Goal: Transaction & Acquisition: Book appointment/travel/reservation

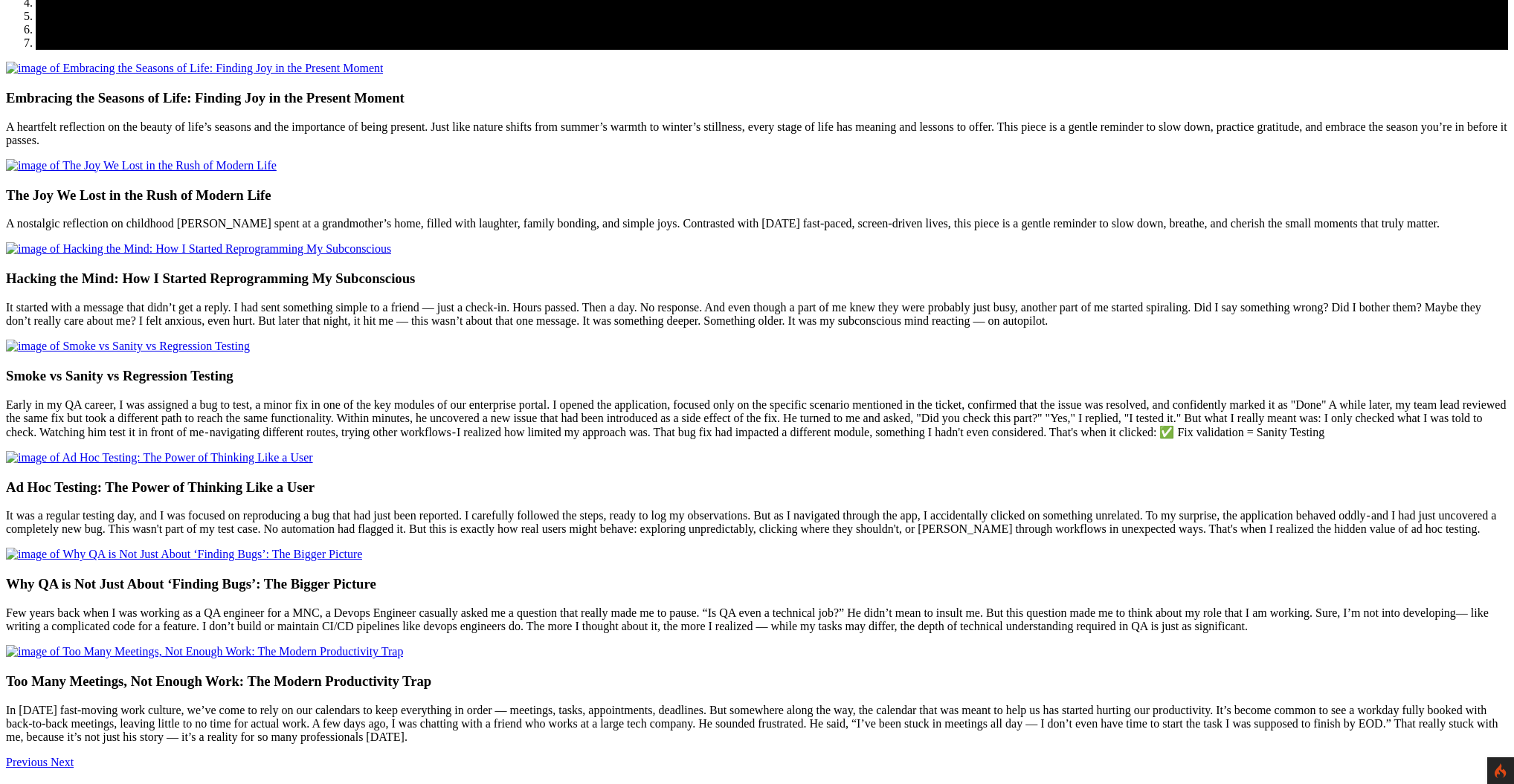
scroll to position [326, 0]
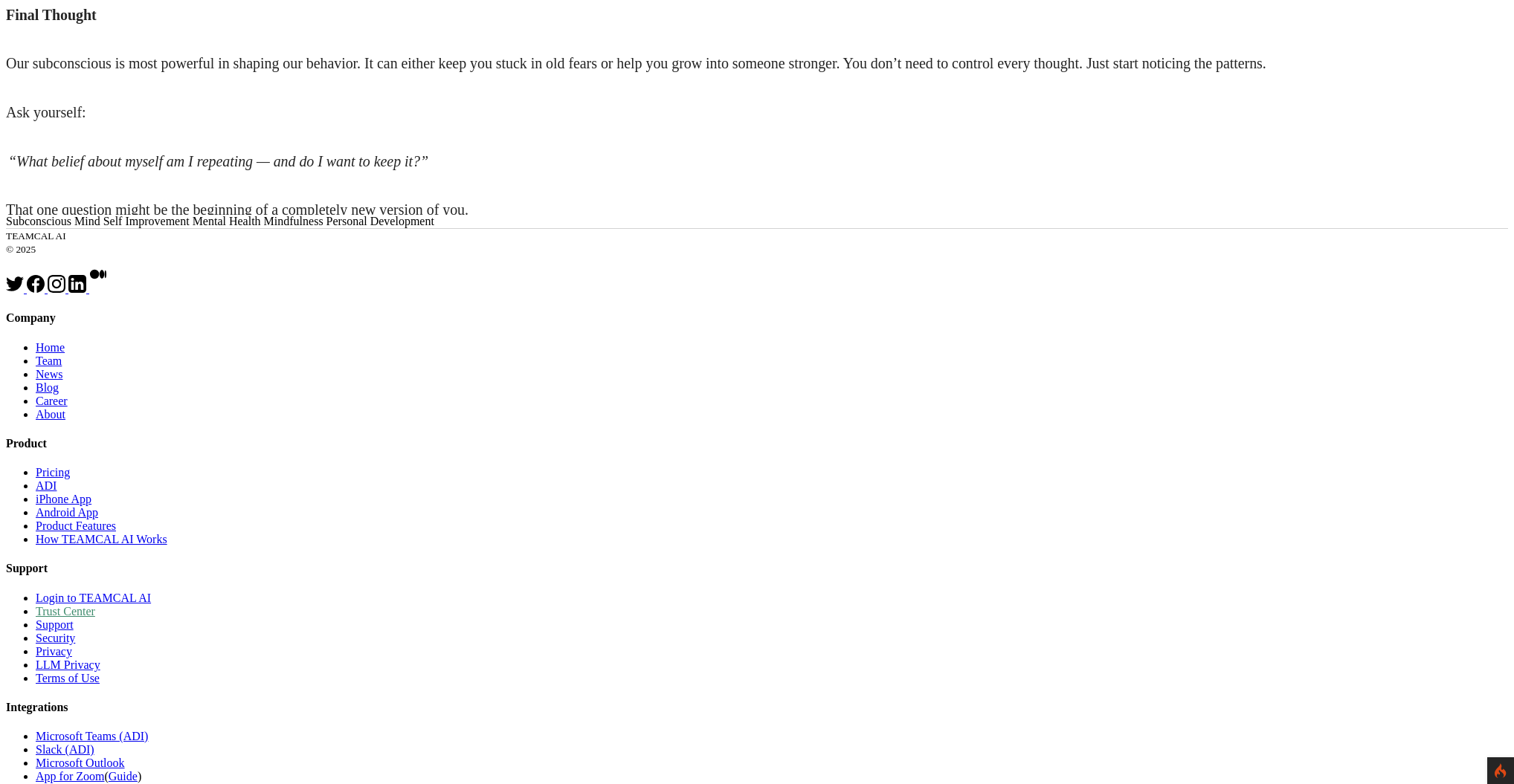
scroll to position [3527, 0]
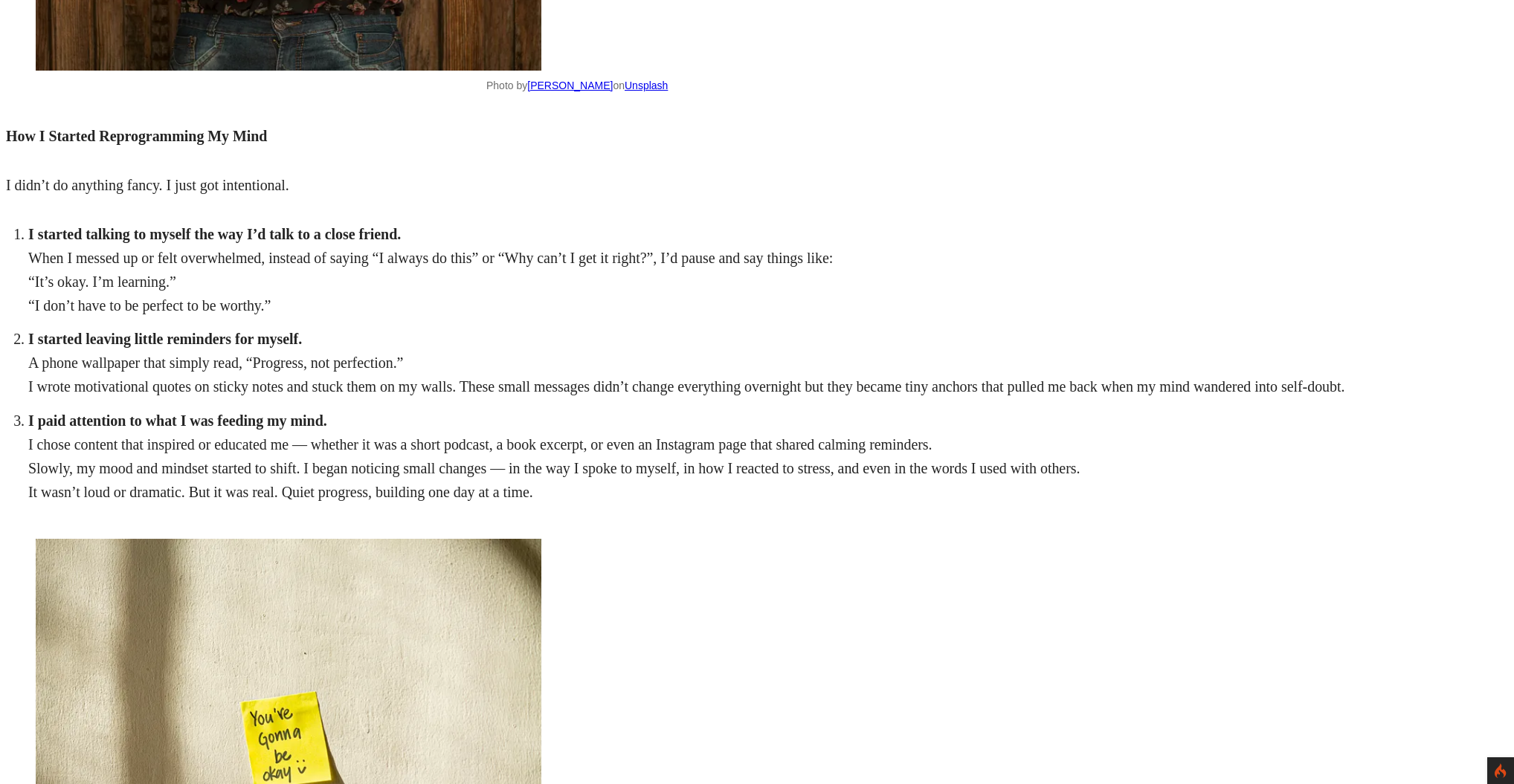
scroll to position [2191, 0]
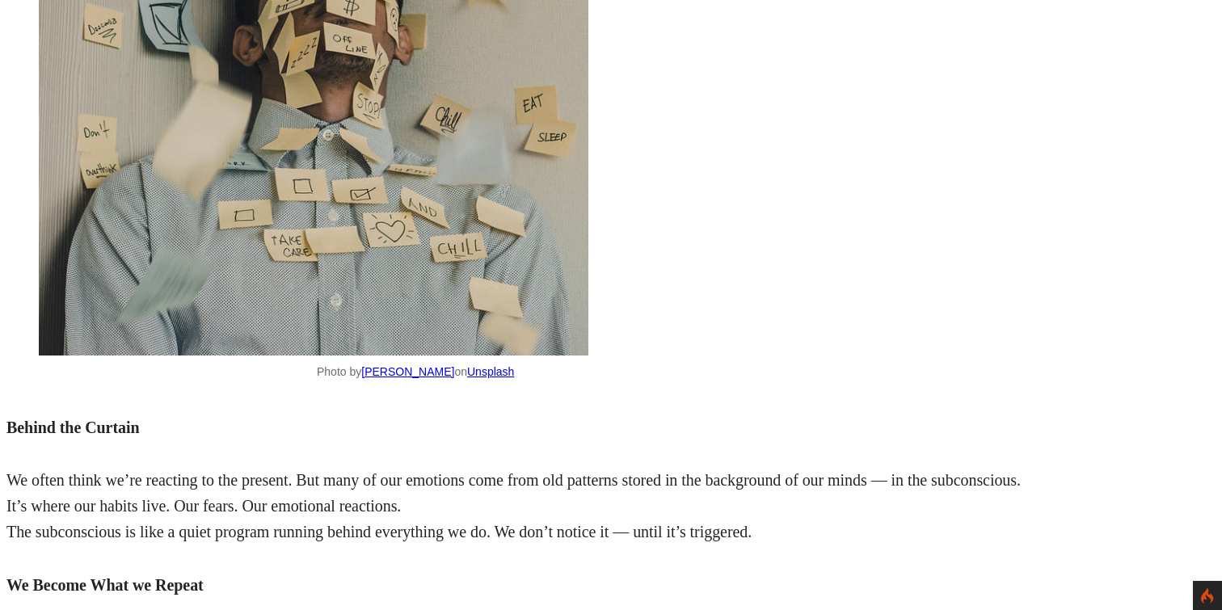
scroll to position [863, 0]
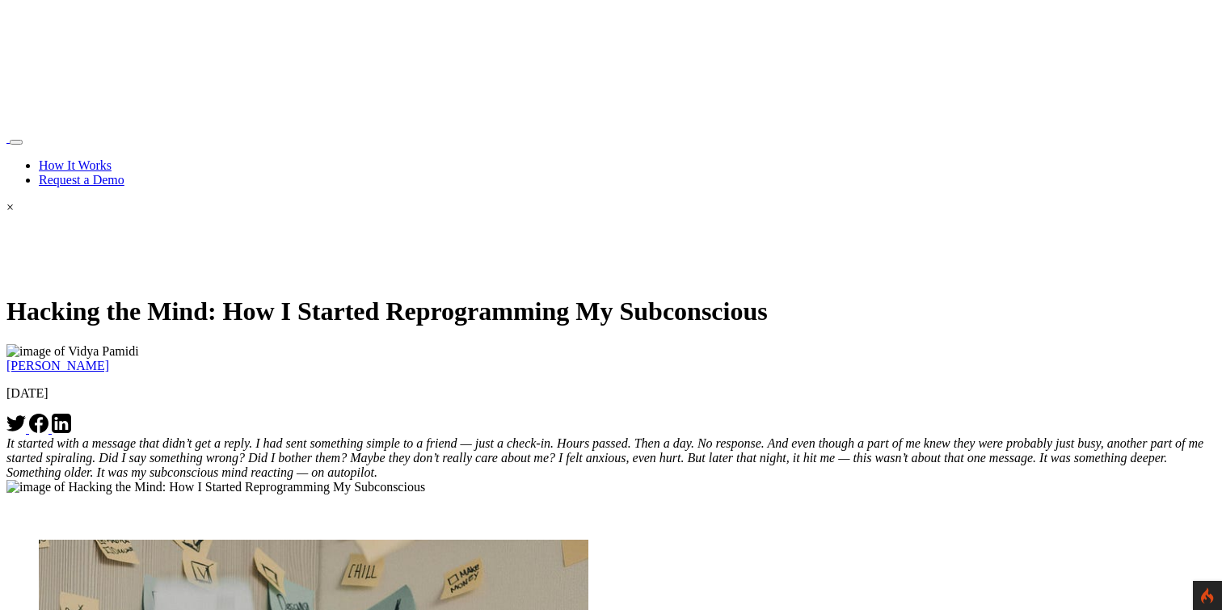
click at [111, 158] on link "How It Works" at bounding box center [75, 165] width 73 height 14
click at [124, 173] on link "Request a Demo" at bounding box center [82, 180] width 86 height 14
click at [111, 158] on link "How It Works" at bounding box center [75, 165] width 73 height 14
click at [124, 173] on link "Request a Demo" at bounding box center [82, 180] width 86 height 14
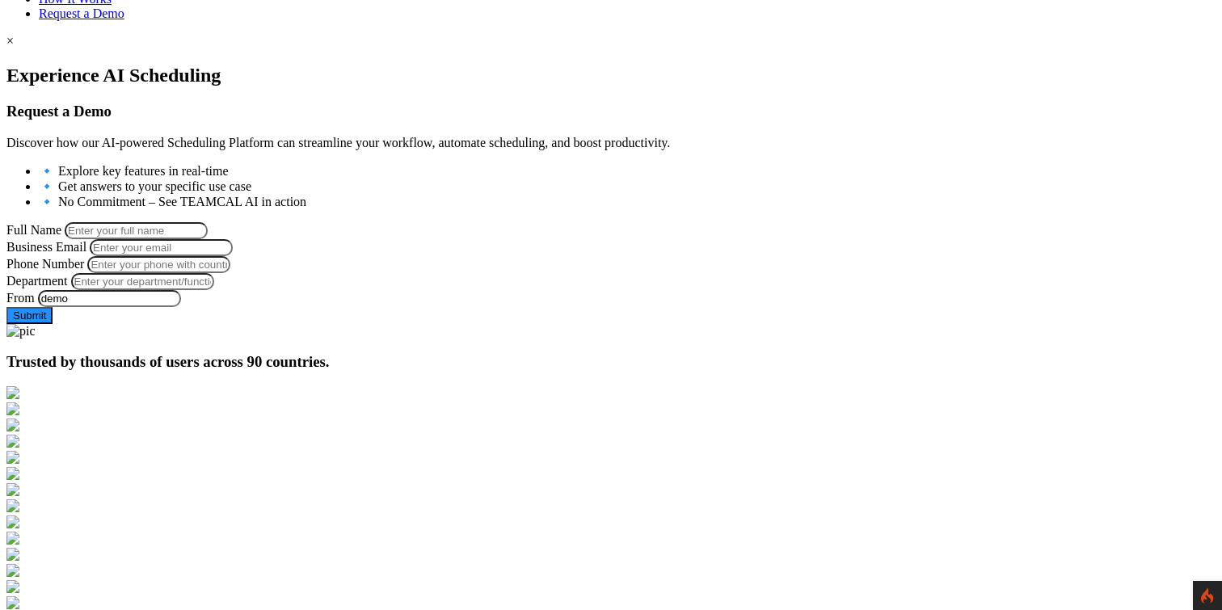
scroll to position [168, 0]
click at [230, 271] on input "Phone Number" at bounding box center [158, 262] width 143 height 17
click at [166, 322] on div "Experience AI Scheduling Request a Demo Discover how our AI-powered Scheduling …" at bounding box center [610, 192] width 1209 height 259
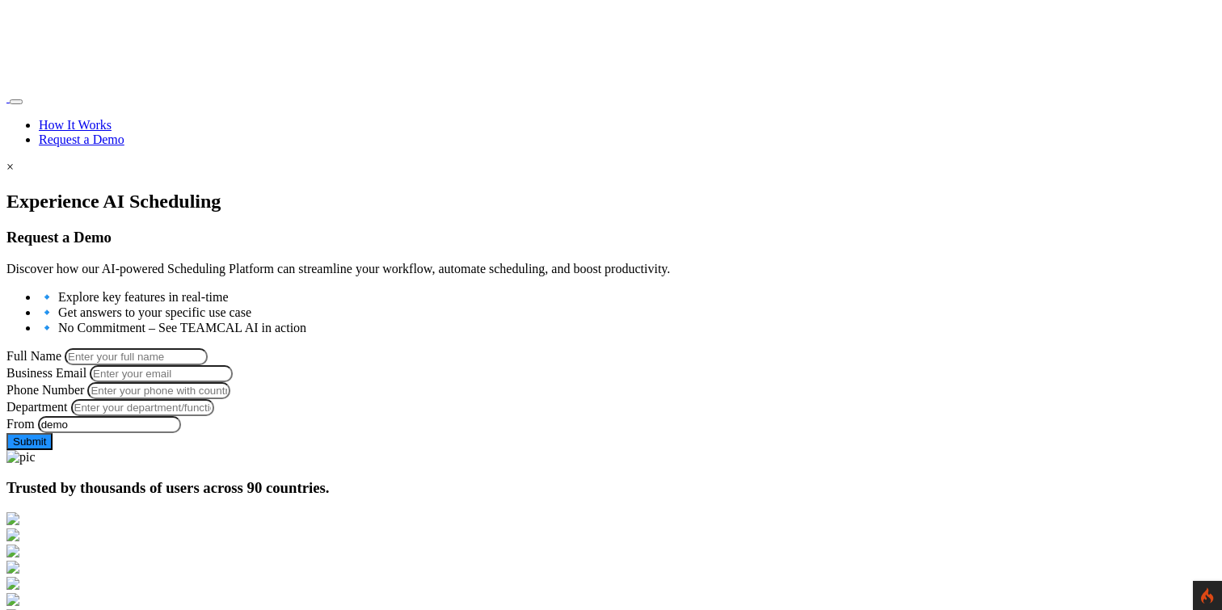
scroll to position [0, 0]
